Goal: Information Seeking & Learning: Find specific fact

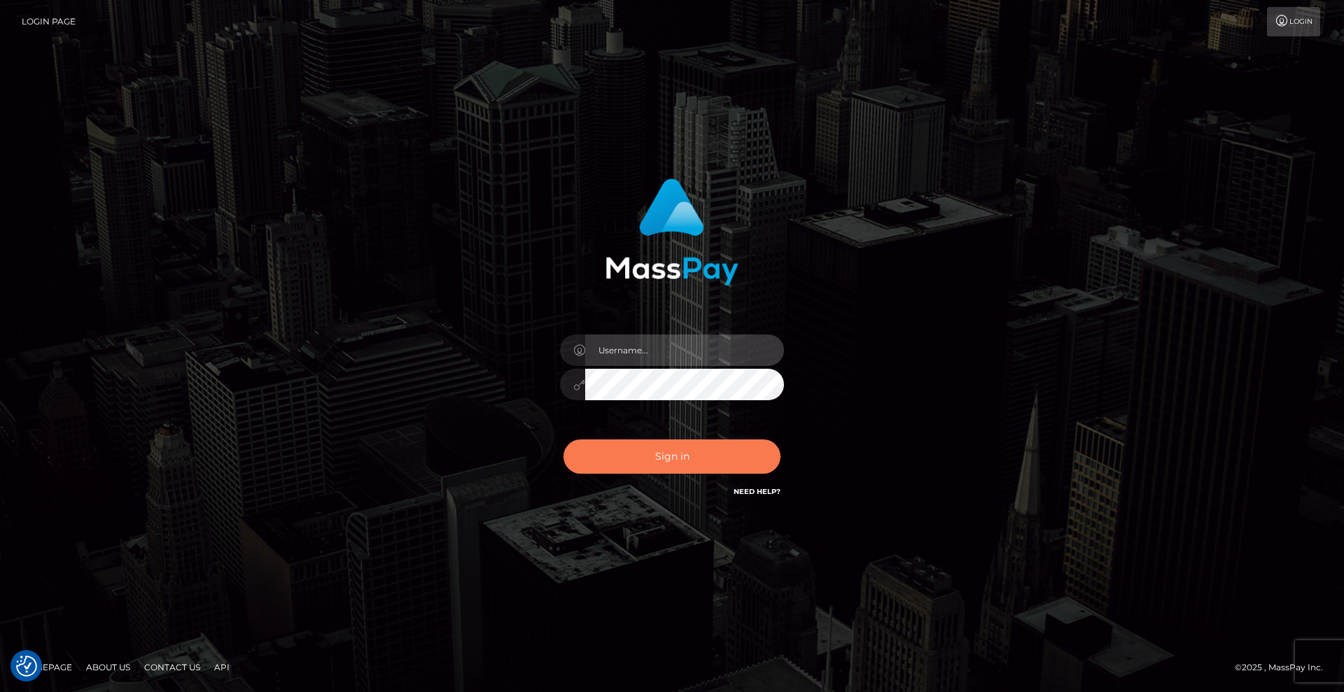
type input "grace.rush"
click at [644, 466] on button "Sign in" at bounding box center [671, 457] width 217 height 34
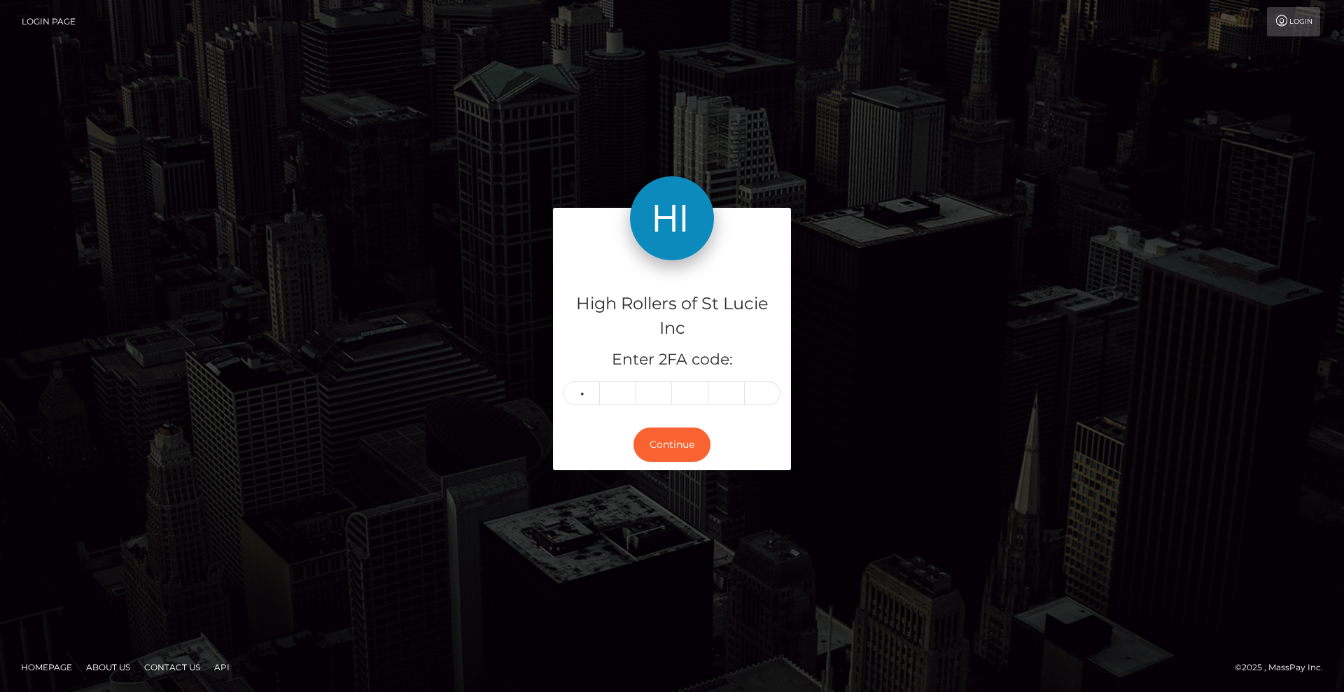
type input "5"
type input "2"
type input "4"
type input "5"
type input "2"
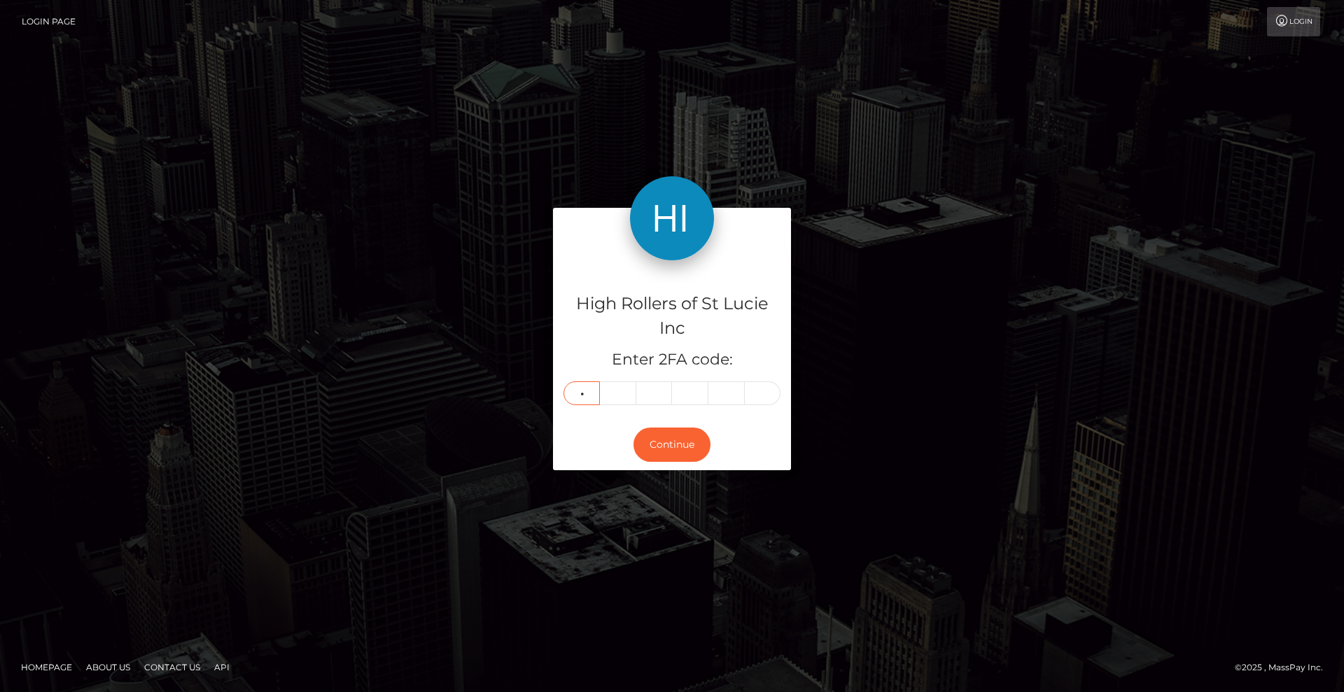
type input "6"
type input "0"
type input "6"
type input "7"
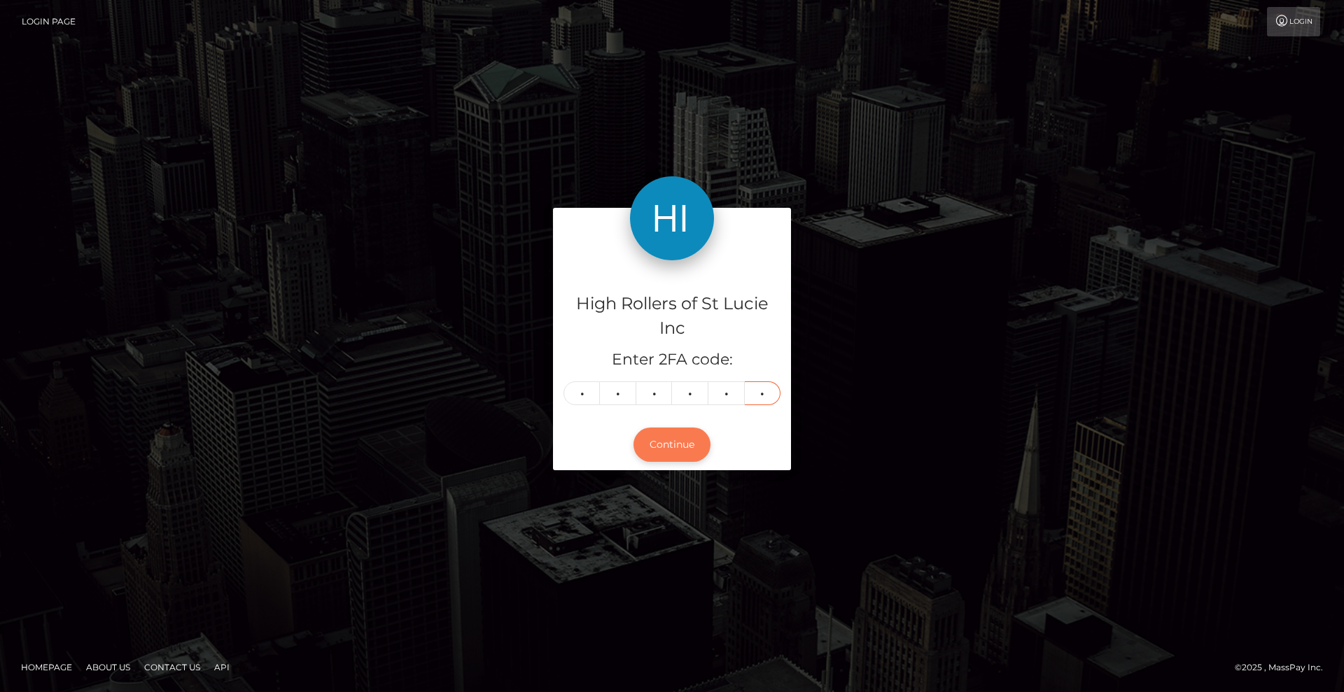
type input "6"
click at [665, 433] on button "Continue" at bounding box center [671, 445] width 77 height 34
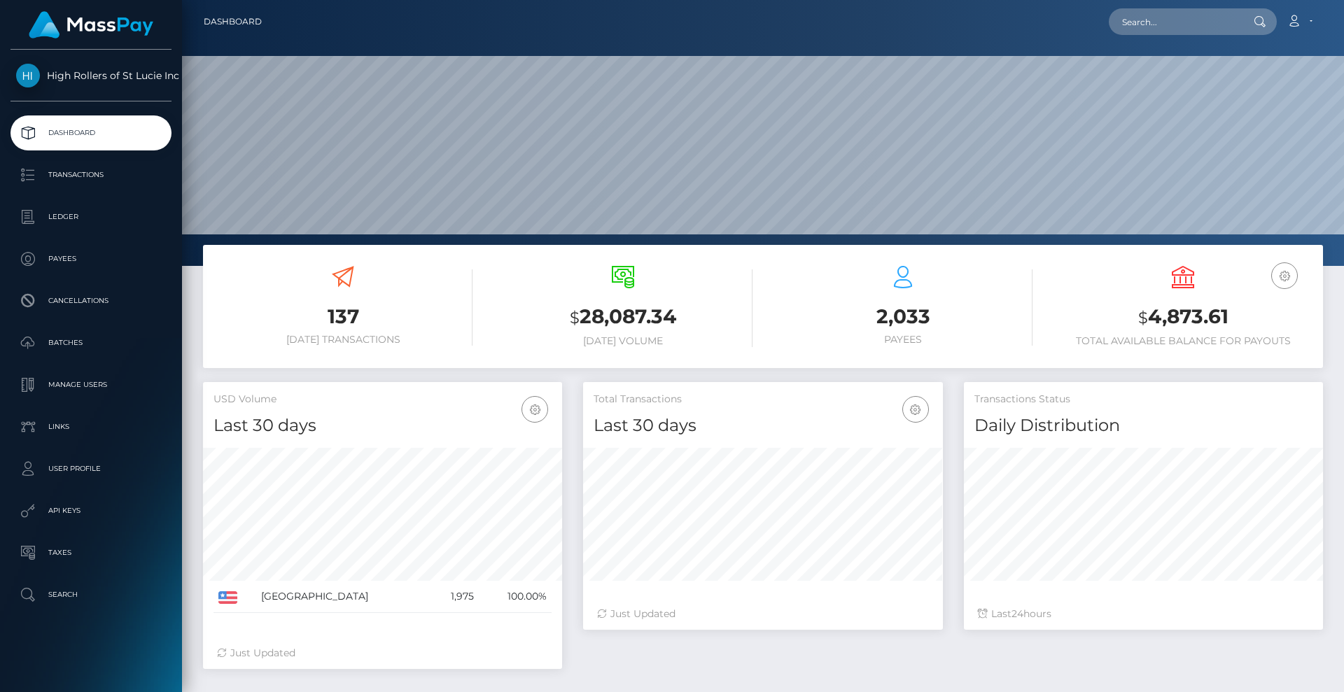
scroll to position [248, 360]
click at [80, 586] on p "Search" at bounding box center [91, 594] width 150 height 21
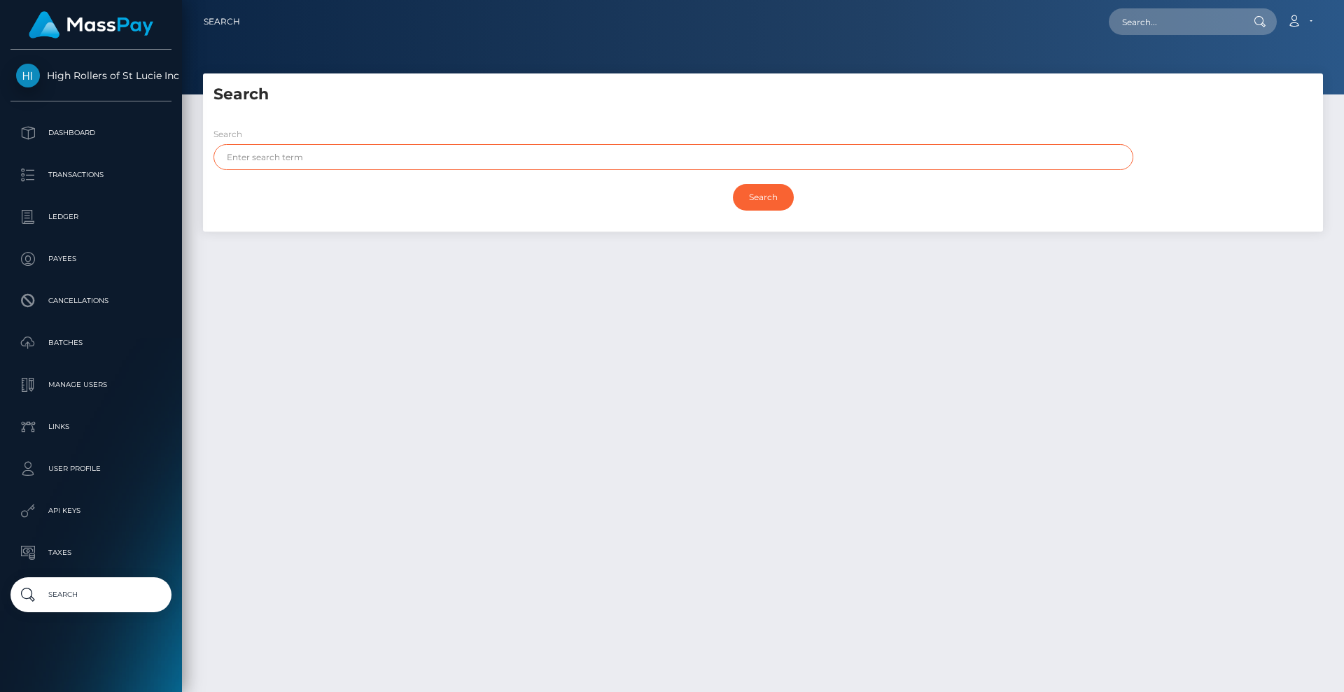
click at [465, 153] on input "text" at bounding box center [673, 157] width 920 height 26
type input "celia"
click at [733, 184] on input "Search" at bounding box center [763, 197] width 61 height 27
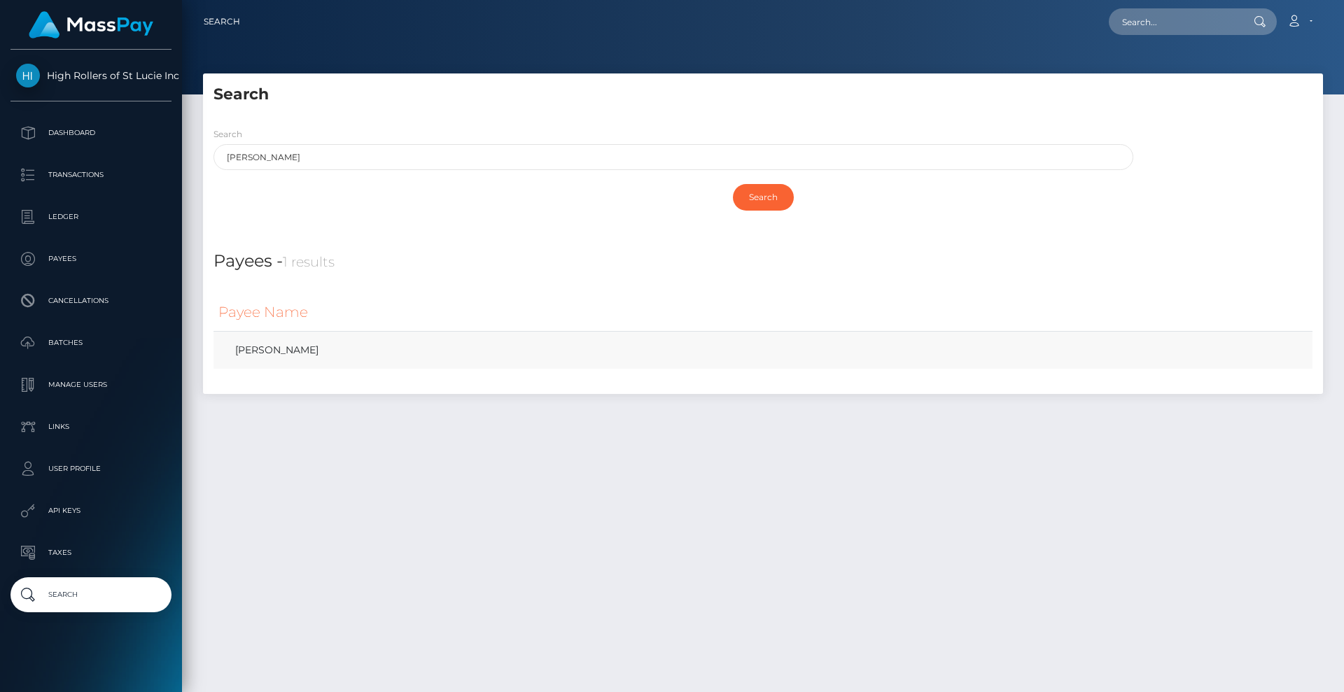
click at [422, 364] on td "CELIA DIANE GOMEZ" at bounding box center [762, 351] width 1099 height 38
click at [281, 349] on link "CELIA DIANE GOMEZ" at bounding box center [762, 350] width 1089 height 20
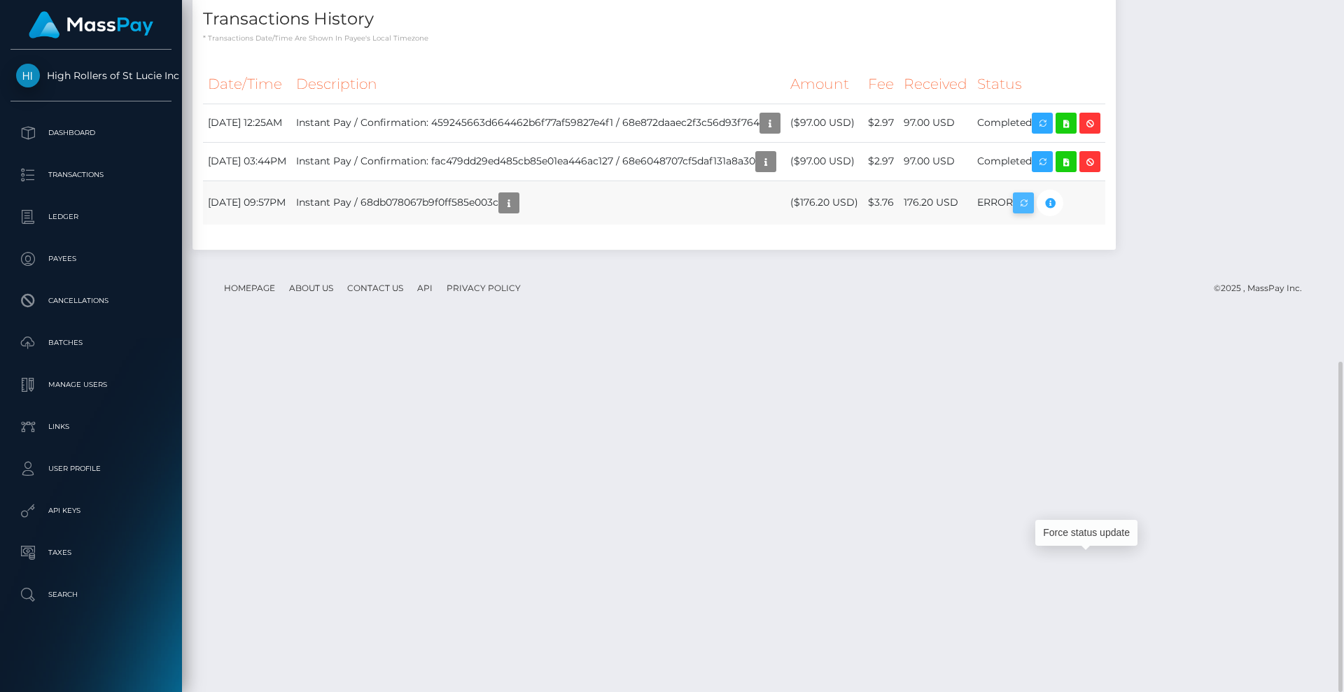
scroll to position [168, 360]
click at [1032, 212] on icon "button" at bounding box center [1023, 203] width 17 height 17
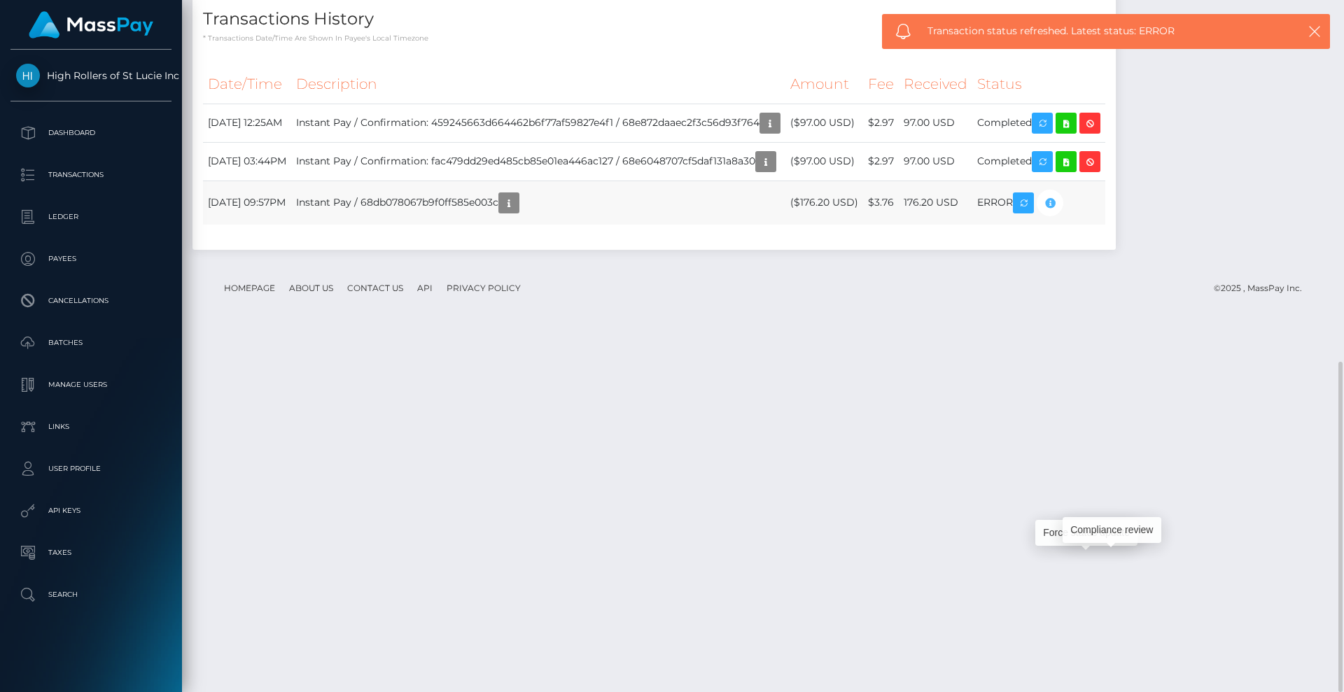
click at [1058, 212] on icon "button" at bounding box center [1049, 203] width 17 height 17
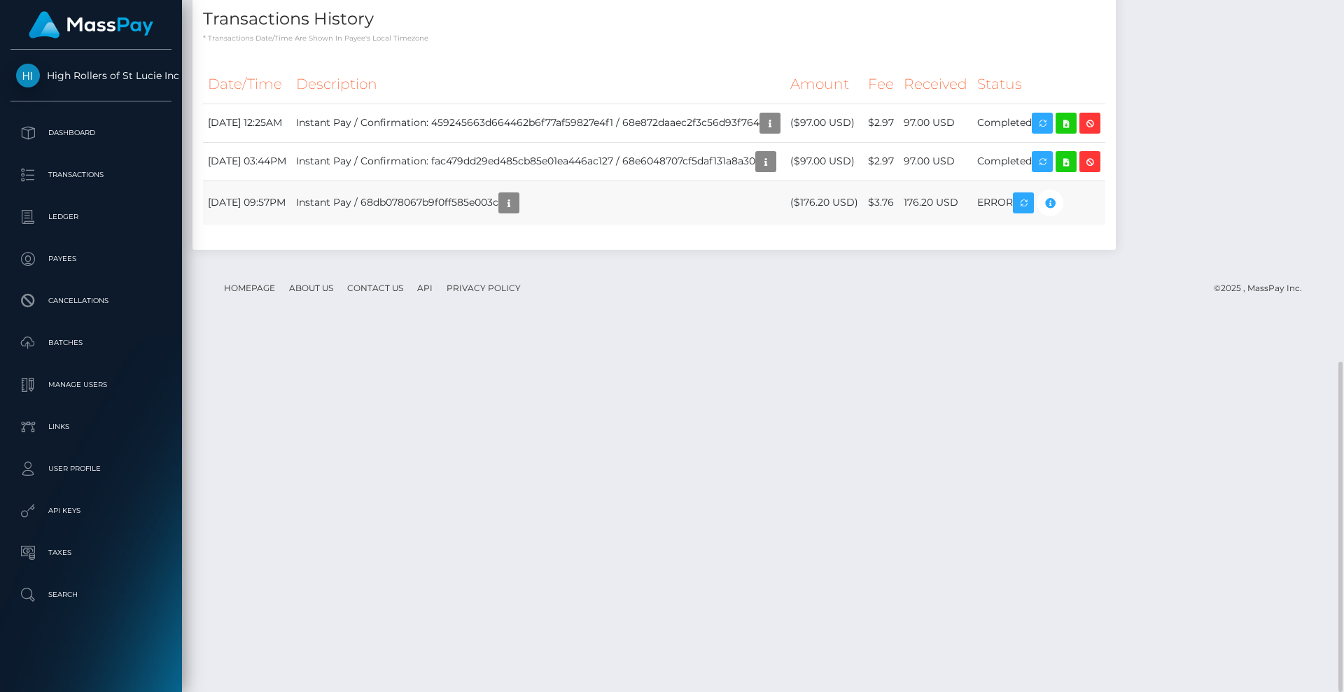
click at [515, 225] on td "Instant Pay / 68db078067b9f0ff585e003c" at bounding box center [538, 203] width 494 height 44
drag, startPoint x: 504, startPoint y: 557, endPoint x: 593, endPoint y: 601, distance: 99.8
click at [595, 249] on div "Date/Time Description Amount Fee Received Status" at bounding box center [653, 152] width 923 height 195
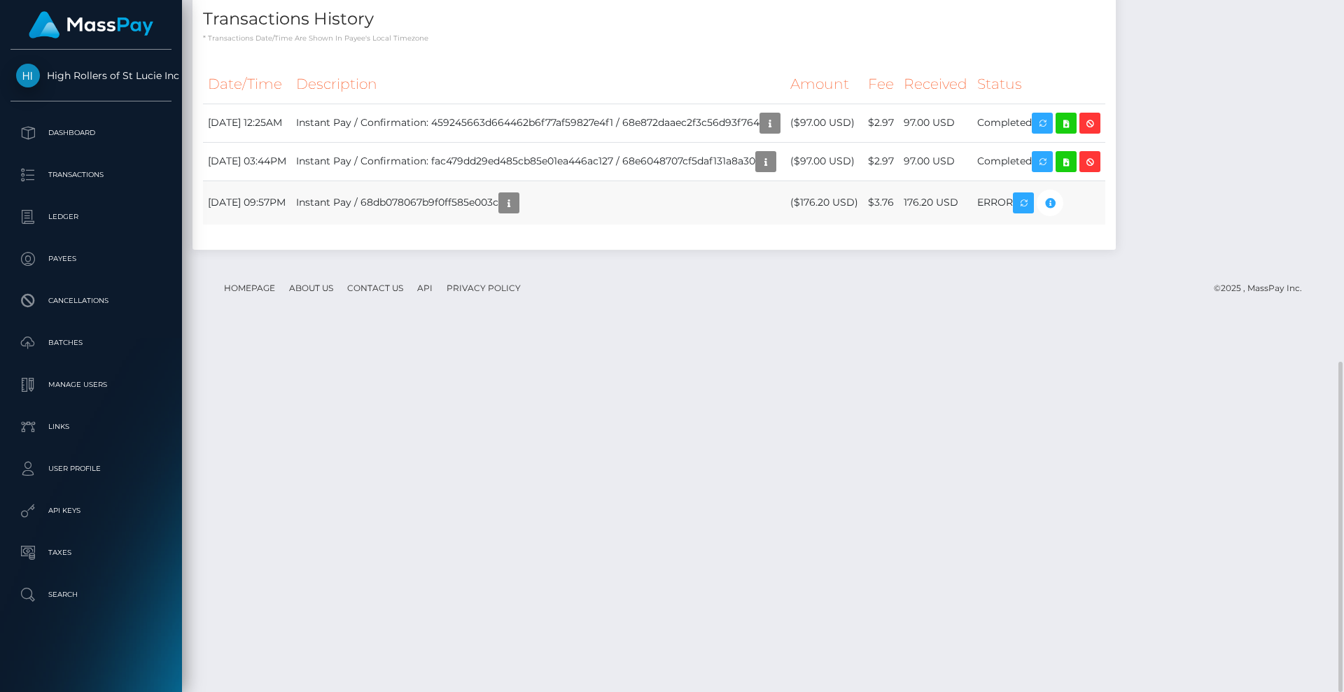
drag, startPoint x: 200, startPoint y: 558, endPoint x: 518, endPoint y: 553, distance: 317.8
click at [518, 249] on div "Date/Time Description Amount Fee Received Status" at bounding box center [653, 152] width 923 height 195
click at [535, 225] on td "Instant Pay / 68db078067b9f0ff585e003c" at bounding box center [538, 203] width 494 height 44
drag, startPoint x: 559, startPoint y: 556, endPoint x: 204, endPoint y: 557, distance: 354.8
click at [204, 225] on tr "September 29, 2025 09:57PM Instant Pay / 68db078067b9f0ff585e003c ($176.20 USD)…" at bounding box center [654, 203] width 902 height 44
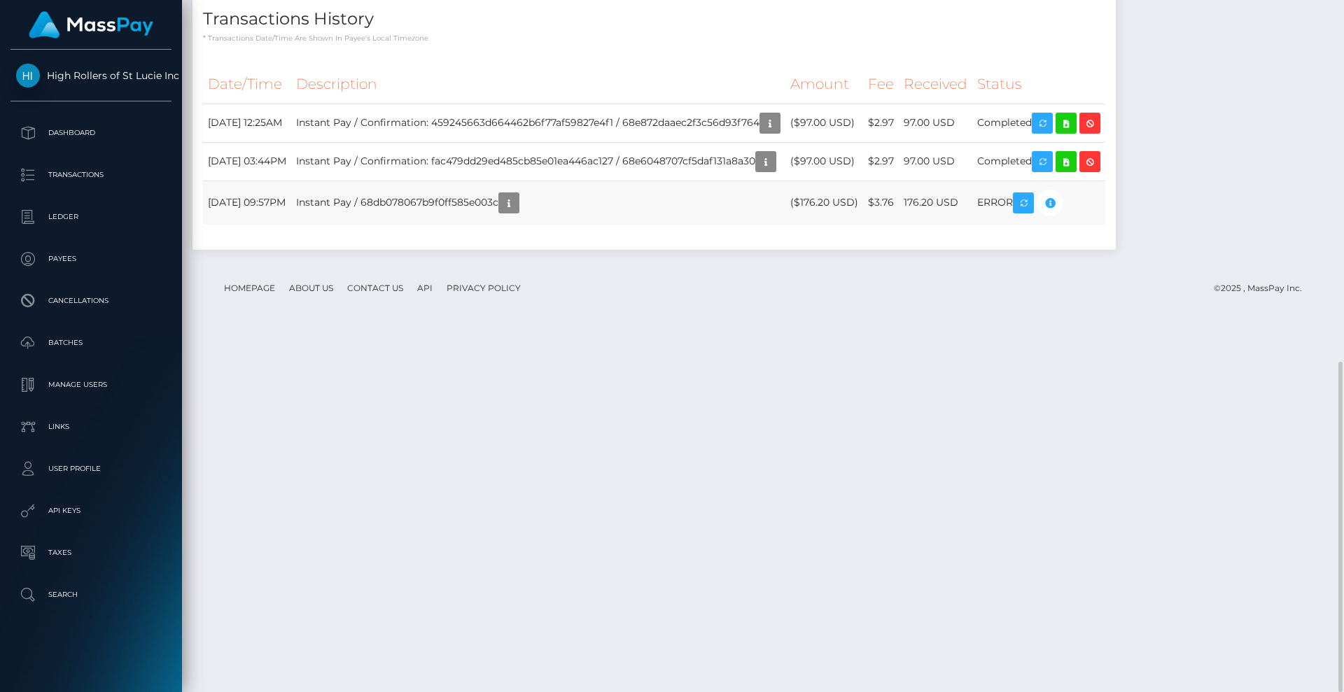
copy tr "September 29, 2025 09:57PM Instant Pay / 68db078067b9f0ff585e003c"
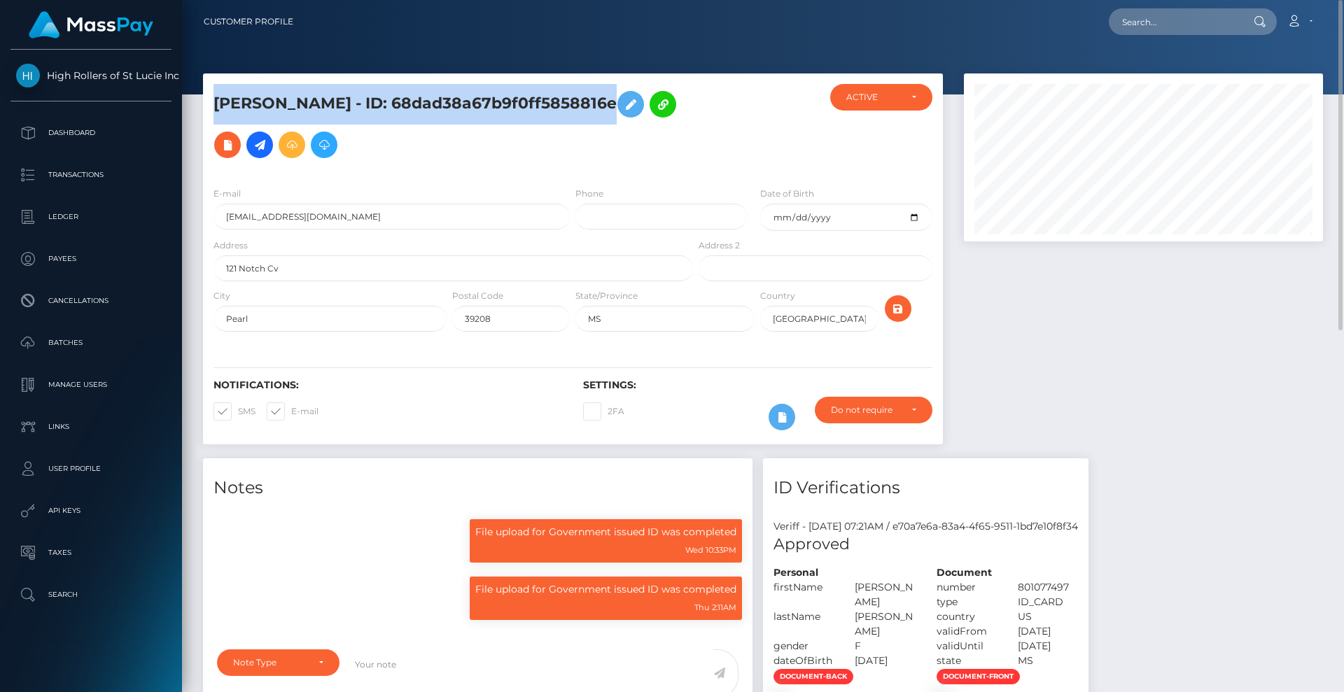
drag, startPoint x: 214, startPoint y: 104, endPoint x: 680, endPoint y: 83, distance: 466.6
click at [680, 83] on div "CELIA DIANE GOMEZ - ID: 68dad38a67b9f0ff5858816e ACTIVE CLOSED" at bounding box center [573, 124] width 740 height 102
copy h5 "CELIA DIANE GOMEZ - ID: 68dad38a67b9f0ff5858816e"
click at [91, 208] on p "Ledger" at bounding box center [91, 216] width 150 height 21
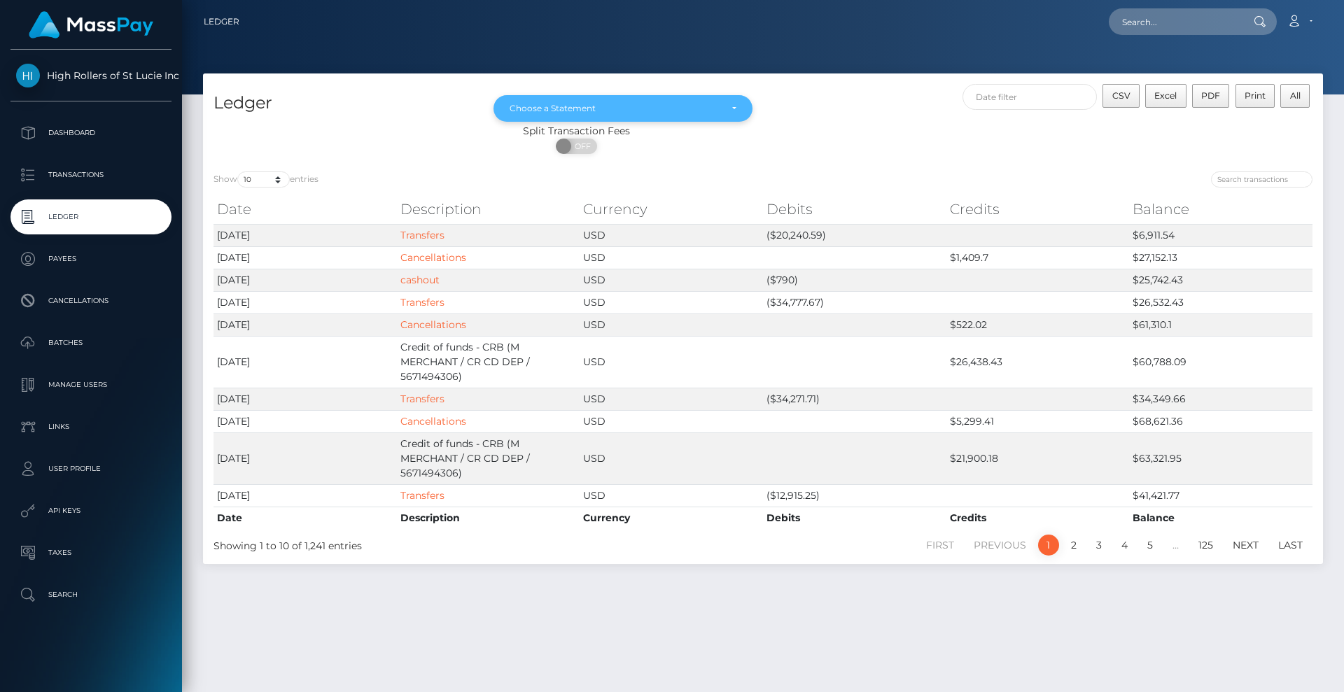
click at [721, 98] on div "Choose a Statement" at bounding box center [622, 108] width 259 height 27
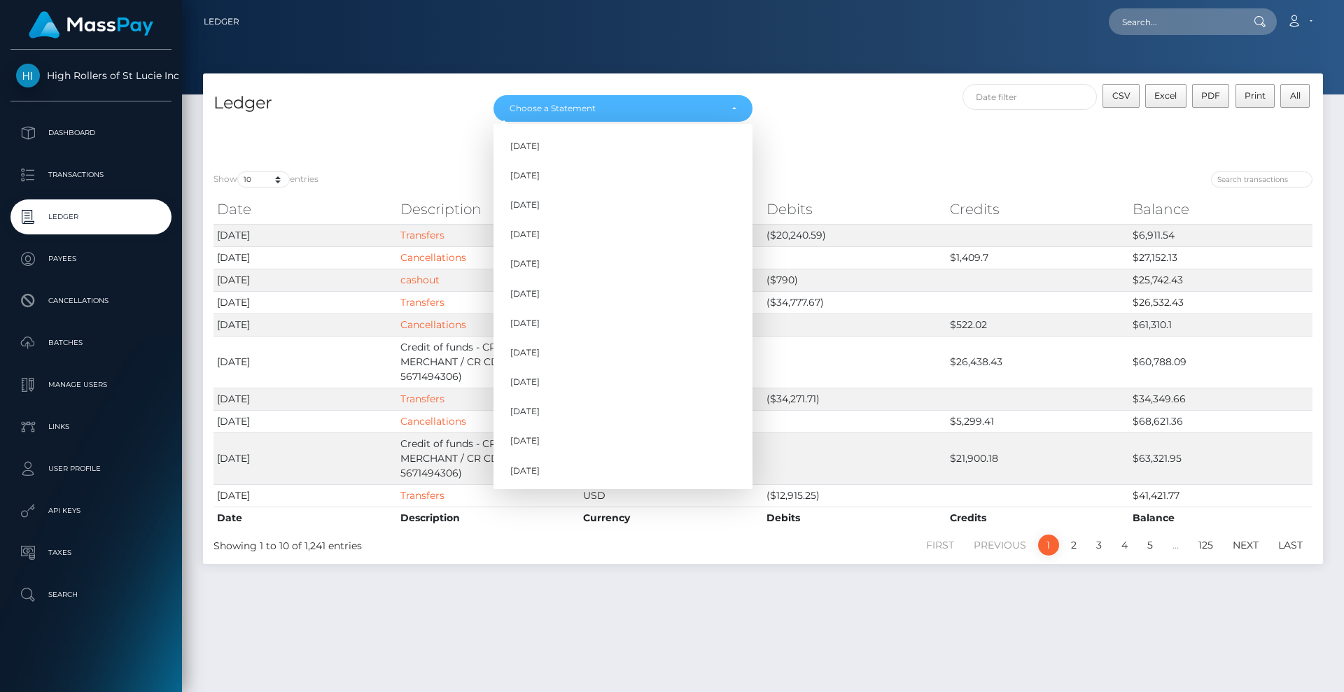
click at [822, 118] on div "CSV Excel PDF Print All" at bounding box center [1043, 104] width 560 height 40
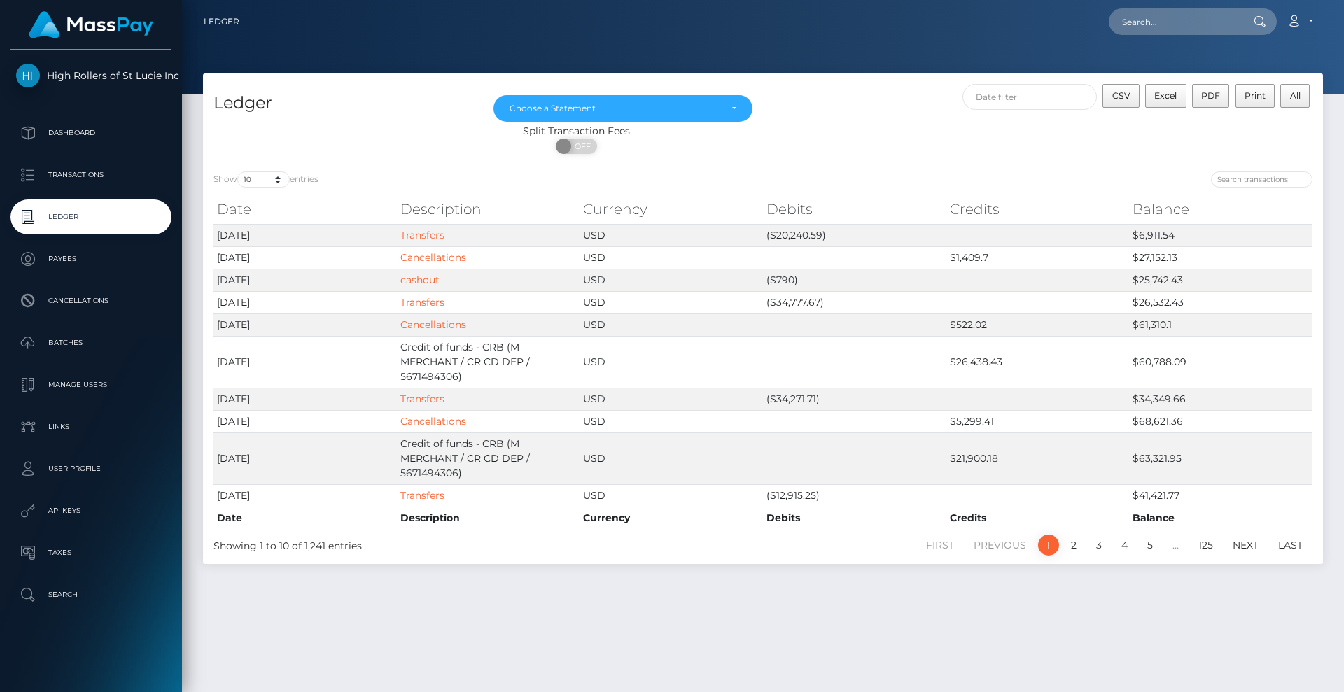
click at [99, 198] on ul "Dashboard Transactions Ledger Payees Cancellations Batches Links" at bounding box center [91, 363] width 182 height 497
click at [105, 176] on p "Transactions" at bounding box center [91, 174] width 150 height 21
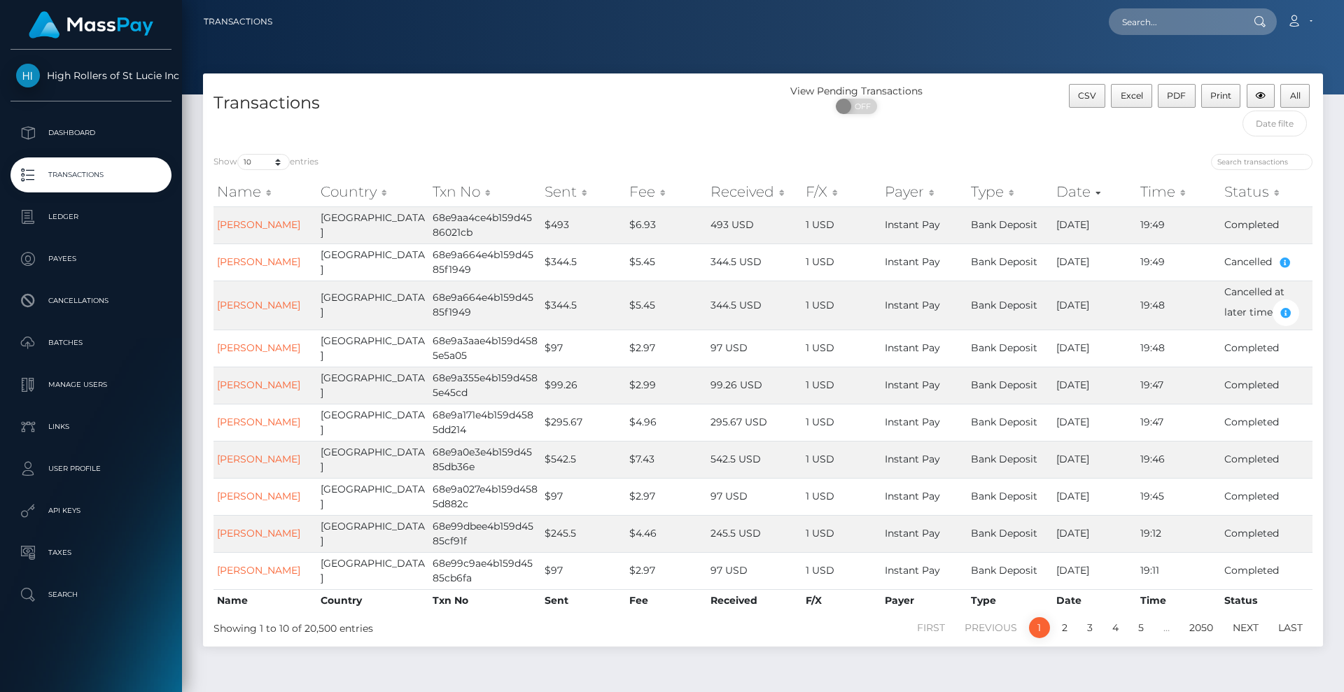
click at [649, 142] on div "Transactions" at bounding box center [483, 113] width 560 height 59
